Goal: Task Accomplishment & Management: Manage account settings

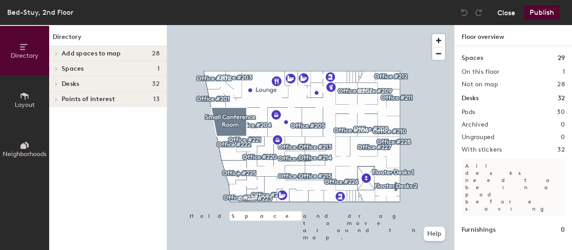
click at [502, 11] on button "Close" at bounding box center [506, 12] width 18 height 14
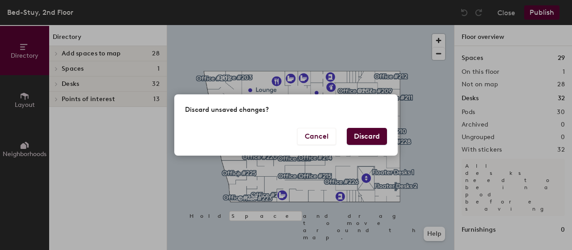
click at [369, 139] on button "Discard" at bounding box center [367, 136] width 40 height 17
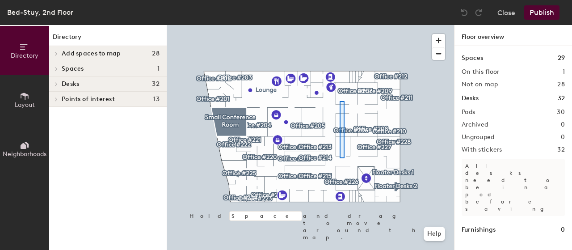
click at [340, 25] on div at bounding box center [310, 25] width 287 height 0
click at [340, 101] on div at bounding box center [342, 129] width 5 height 57
click at [60, 82] on div at bounding box center [56, 84] width 10 height 4
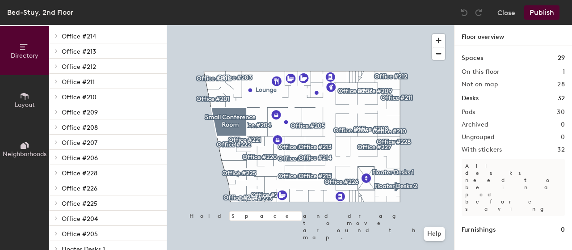
scroll to position [320, 0]
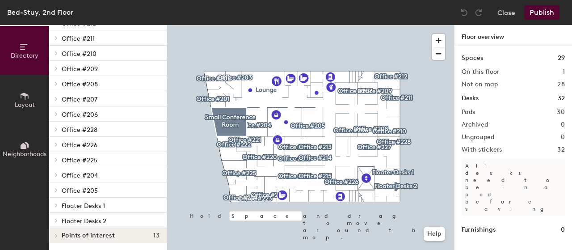
click at [50, 142] on div at bounding box center [55, 144] width 12 height 15
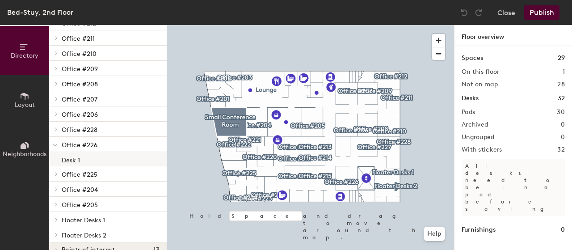
click at [71, 159] on p "Desk 1" at bounding box center [71, 159] width 18 height 10
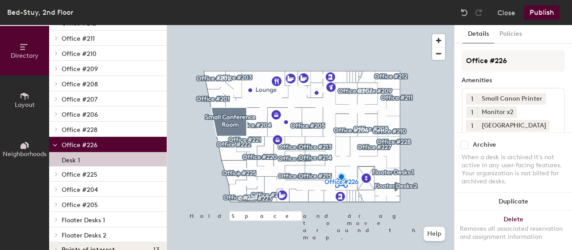
click at [464, 141] on input "checkbox" at bounding box center [464, 145] width 8 height 8
checkbox input "true"
click at [538, 12] on button "Publish" at bounding box center [541, 12] width 35 height 14
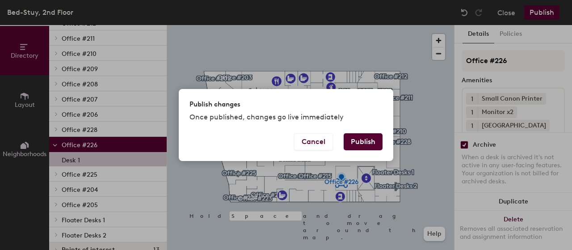
click at [367, 139] on button "Publish" at bounding box center [363, 141] width 39 height 17
